Goal: Transaction & Acquisition: Purchase product/service

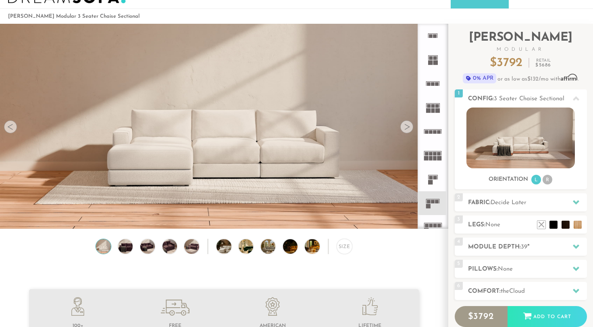
scroll to position [33, 0]
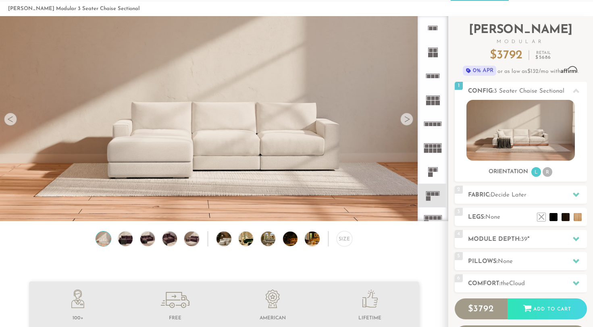
click at [412, 118] on div at bounding box center [406, 119] width 13 height 13
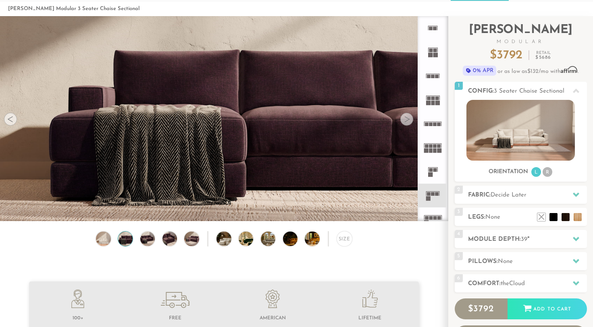
click at [411, 118] on div at bounding box center [406, 119] width 13 height 13
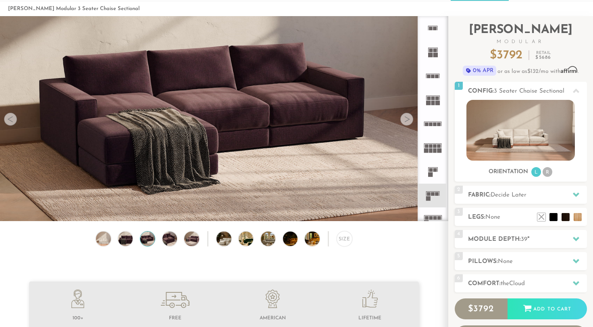
click at [411, 118] on div at bounding box center [406, 119] width 13 height 13
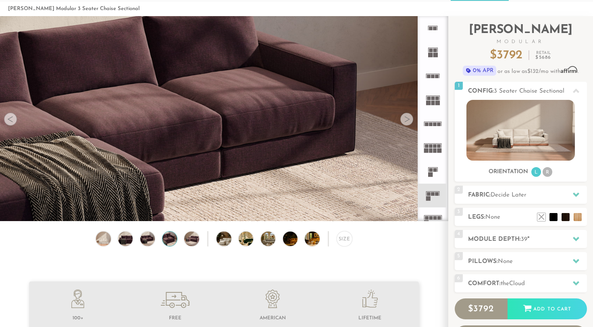
click at [411, 118] on div at bounding box center [406, 119] width 13 height 13
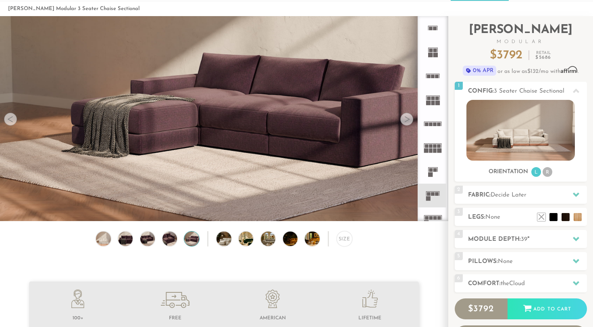
click at [411, 118] on div at bounding box center [406, 119] width 13 height 13
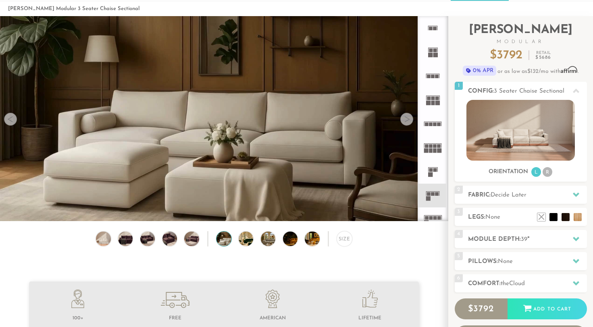
click at [411, 118] on div at bounding box center [406, 119] width 13 height 13
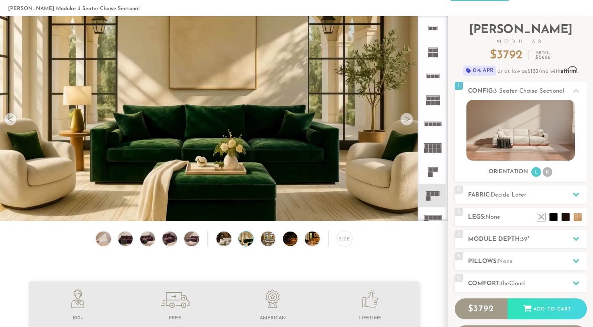
click at [411, 118] on div at bounding box center [406, 119] width 13 height 13
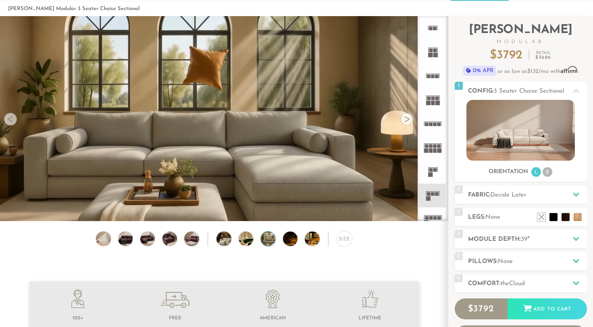
click at [12, 118] on div at bounding box center [10, 119] width 13 height 13
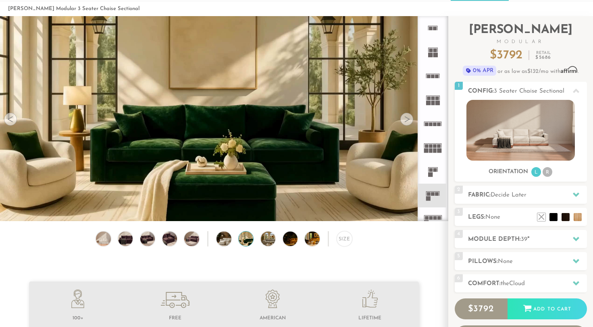
click at [12, 118] on div at bounding box center [10, 119] width 13 height 13
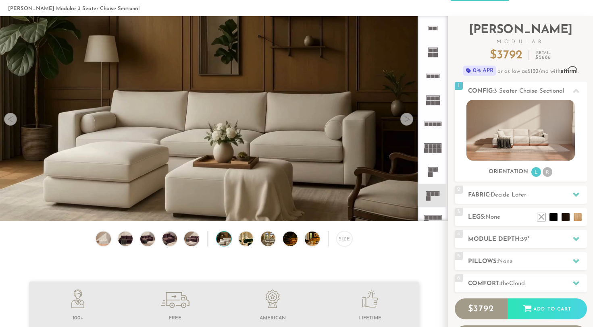
click at [12, 118] on div at bounding box center [10, 119] width 13 height 13
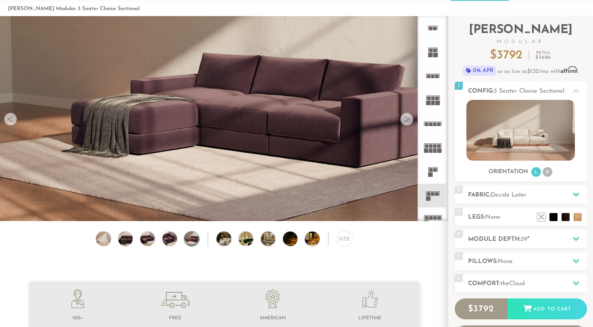
click at [12, 118] on div at bounding box center [10, 119] width 13 height 13
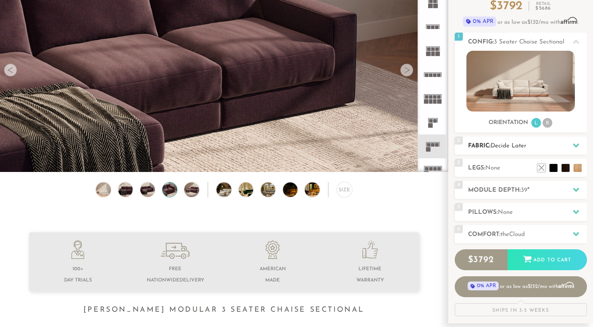
scroll to position [95, 0]
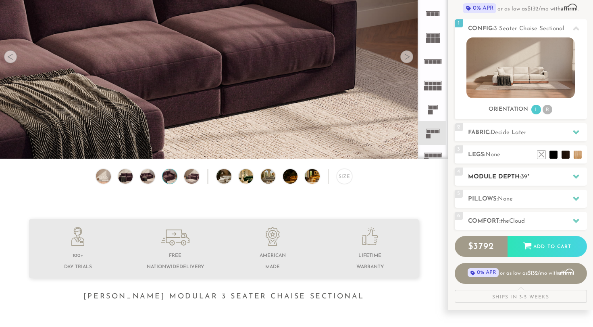
click at [497, 177] on h2 "Module Depth: 39 "" at bounding box center [527, 176] width 119 height 9
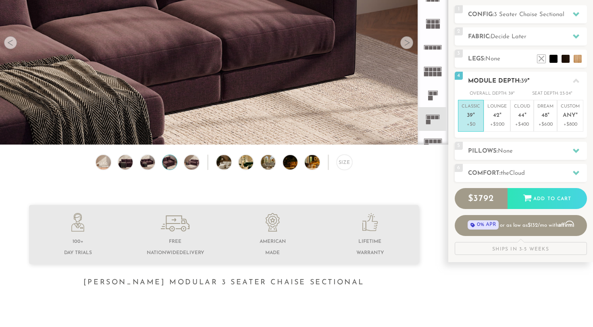
scroll to position [0, 0]
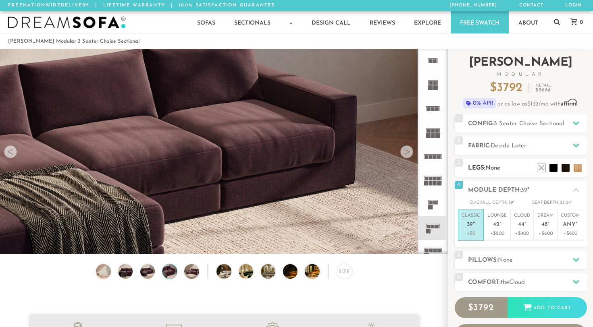
click at [495, 167] on span "None" at bounding box center [492, 168] width 15 height 6
click at [505, 145] on span "Decide Later" at bounding box center [508, 146] width 36 height 6
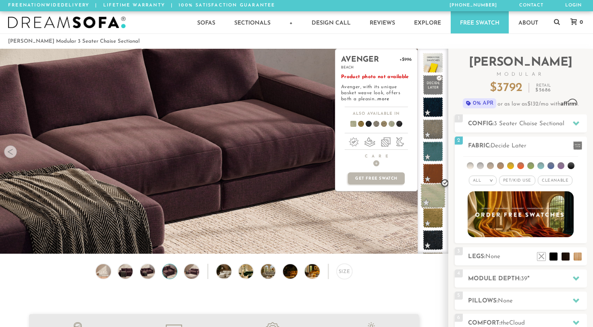
click at [428, 193] on span at bounding box center [432, 195] width 25 height 25
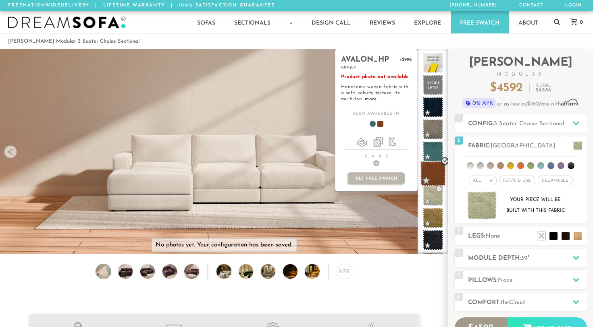
click at [427, 173] on span at bounding box center [432, 173] width 25 height 25
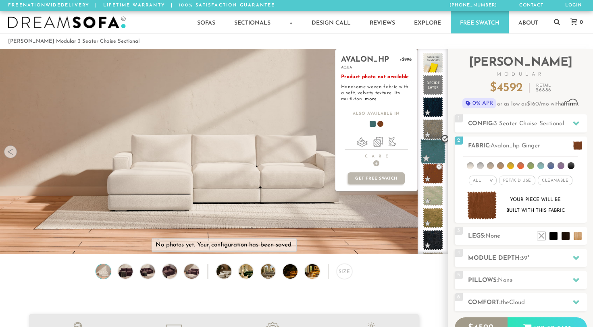
click at [431, 151] on span at bounding box center [432, 151] width 25 height 25
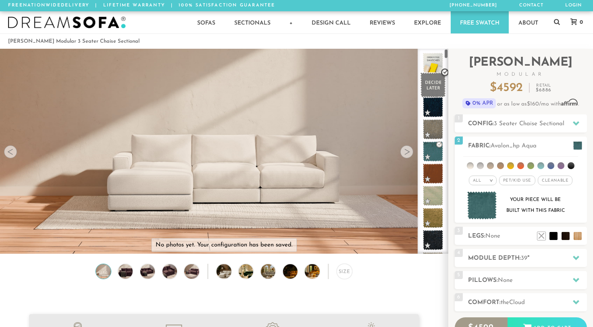
click at [433, 85] on span at bounding box center [432, 85] width 25 height 25
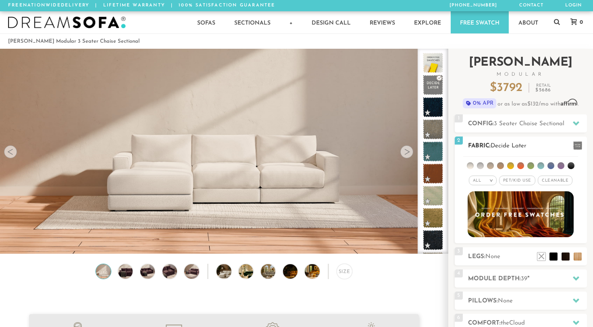
click at [486, 148] on h2 "Fabric: Decide Later" at bounding box center [527, 145] width 119 height 9
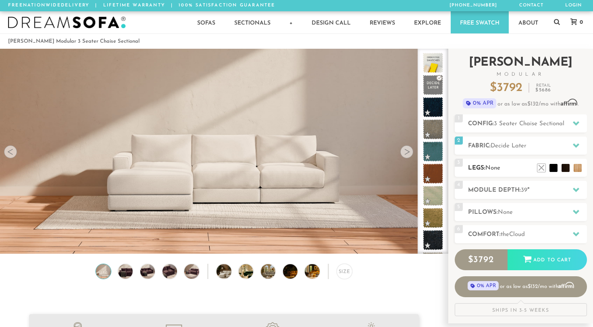
click at [487, 167] on span "None" at bounding box center [492, 168] width 15 height 6
click at [539, 167] on li at bounding box center [529, 156] width 32 height 32
click at [529, 189] on h2 "Module Depth: 39 "" at bounding box center [527, 190] width 119 height 9
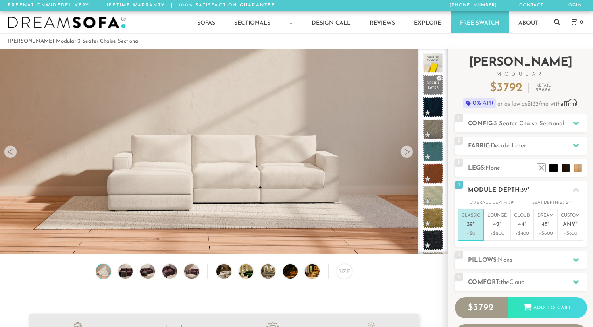
click at [529, 189] on h2 "Module Depth: 39 "" at bounding box center [527, 190] width 119 height 9
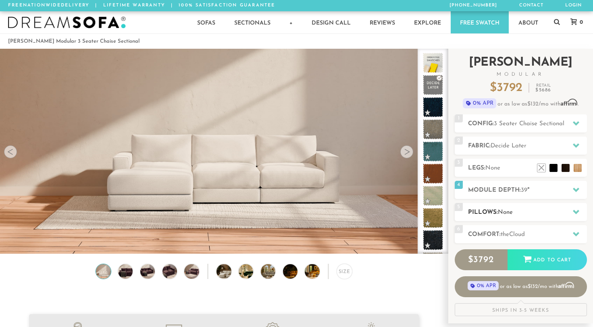
click at [519, 221] on div "5 Pillows: None" at bounding box center [521, 212] width 132 height 18
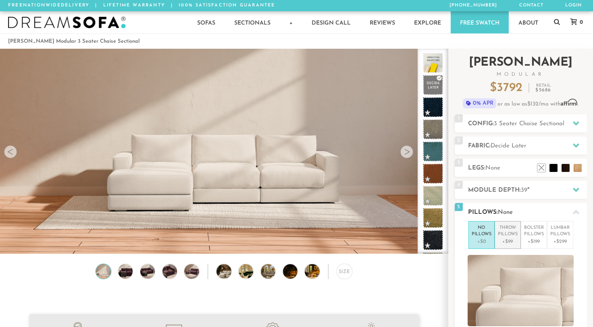
click at [499, 230] on p "Throw Pillows" at bounding box center [508, 231] width 20 height 13
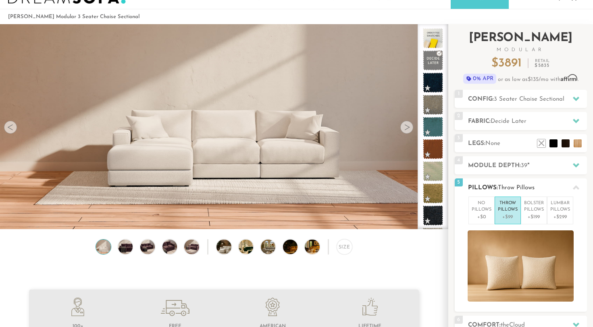
scroll to position [26, 0]
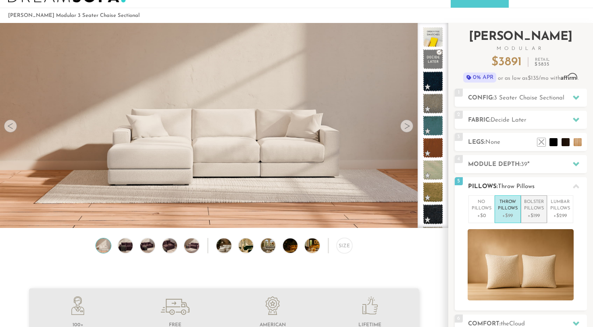
click at [528, 207] on p "Bolster Pillows" at bounding box center [534, 205] width 20 height 13
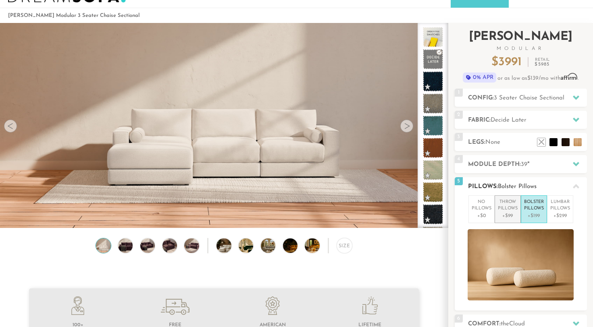
click at [512, 208] on p "Throw Pillows" at bounding box center [508, 205] width 20 height 13
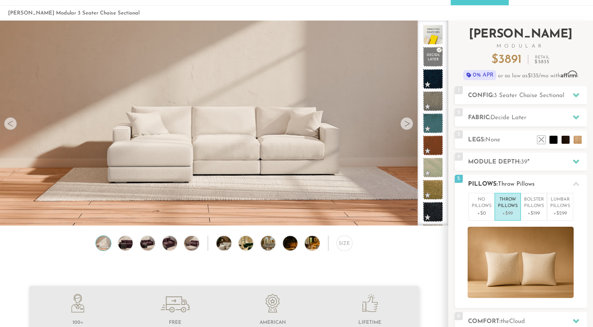
scroll to position [28, 0]
click at [548, 206] on li "[MEDICAL_DATA] Pillows +$299" at bounding box center [560, 207] width 26 height 28
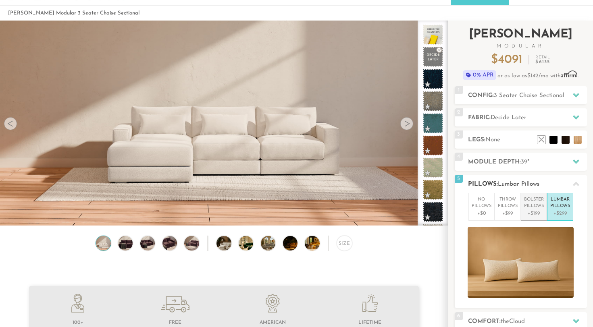
click at [535, 207] on p "Bolster Pillows" at bounding box center [534, 203] width 20 height 13
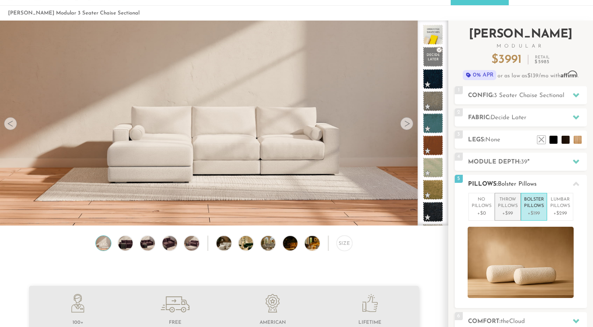
click at [518, 204] on li "Throw Pillows +$99" at bounding box center [507, 207] width 26 height 28
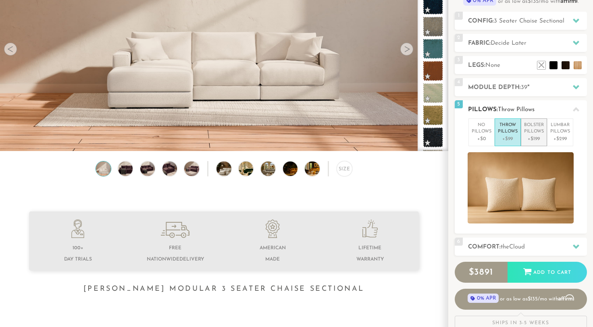
scroll to position [139, 0]
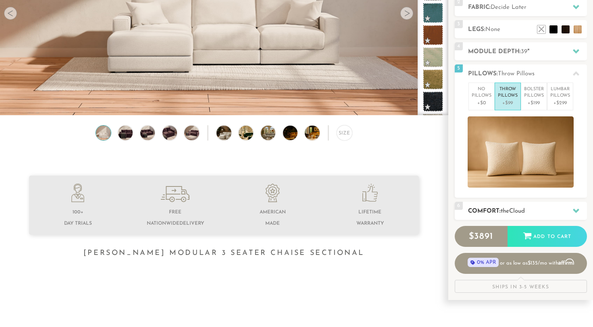
click at [526, 204] on div "6 Comfort: the Cloud soft" at bounding box center [521, 211] width 132 height 18
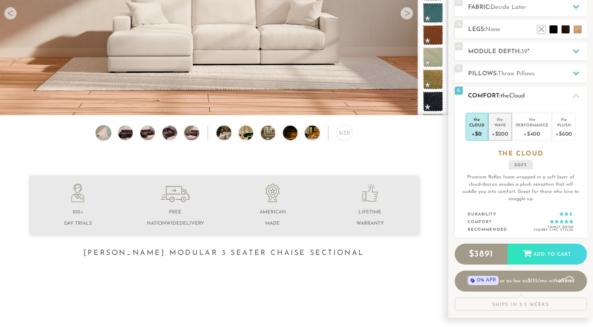
click at [502, 124] on div "Wave" at bounding box center [500, 125] width 17 height 6
click at [484, 125] on div "Cloud" at bounding box center [476, 125] width 15 height 6
click at [496, 126] on div "Wave" at bounding box center [500, 125] width 17 height 6
click at [479, 127] on div "Cloud" at bounding box center [476, 125] width 15 height 6
click at [521, 133] on div "+$400" at bounding box center [531, 134] width 33 height 12
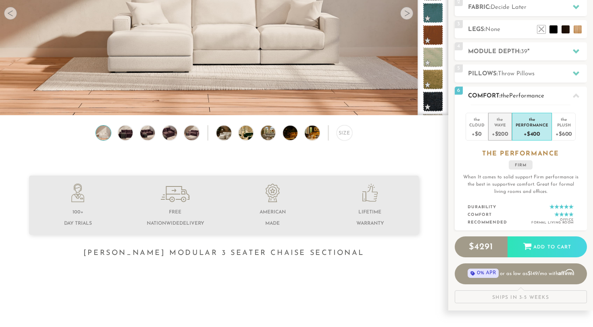
click at [496, 129] on div "+$200" at bounding box center [500, 134] width 17 height 12
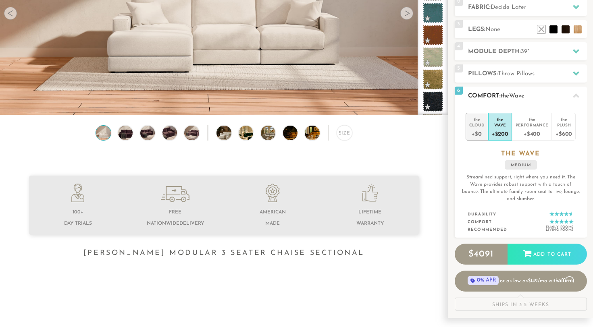
click at [477, 132] on div "+$0" at bounding box center [476, 134] width 15 height 12
click at [499, 133] on div "+$200" at bounding box center [500, 134] width 17 height 12
click at [521, 133] on div "+$400" at bounding box center [531, 134] width 33 height 12
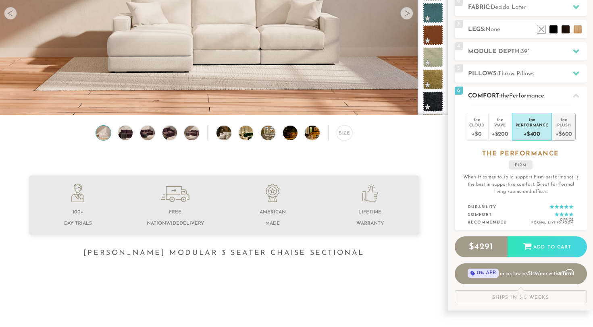
click at [558, 133] on div "+$600" at bounding box center [563, 134] width 17 height 12
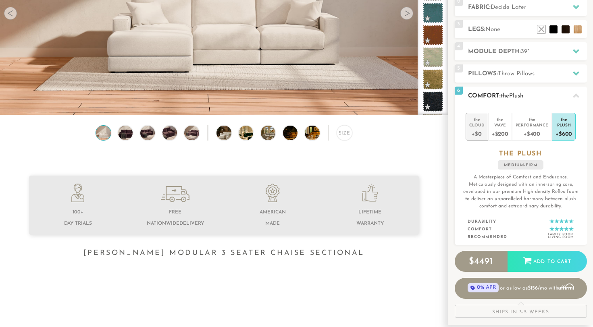
click at [478, 126] on div "Cloud" at bounding box center [476, 125] width 15 height 6
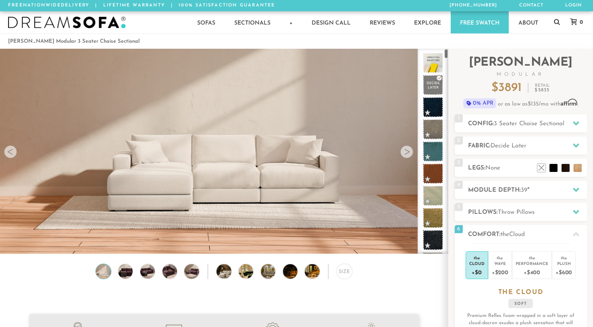
scroll to position [0, 0]
click at [401, 280] on div "Size" at bounding box center [224, 273] width 448 height 19
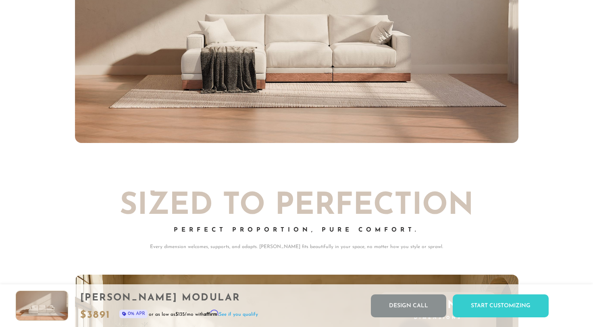
scroll to position [3211, 0]
